Goal: Task Accomplishment & Management: Use online tool/utility

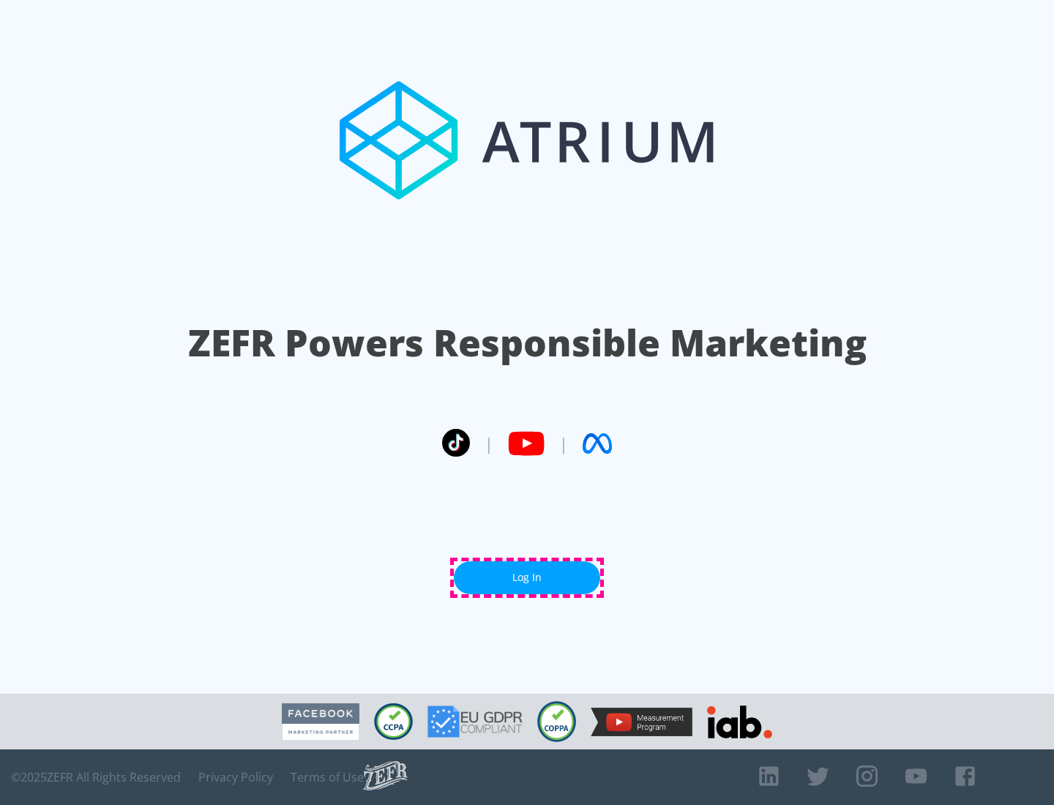
click at [527, 577] on link "Log In" at bounding box center [527, 577] width 146 height 33
